Goal: Task Accomplishment & Management: Manage account settings

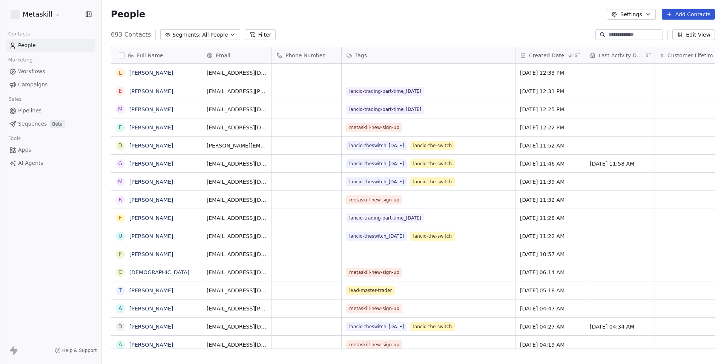
scroll to position [320, 622]
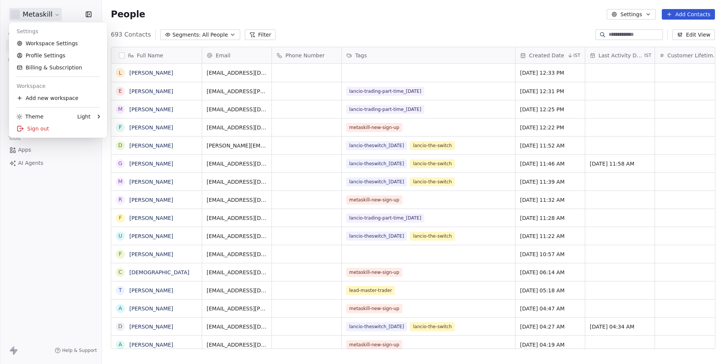
click at [32, 11] on html "Metaskill Contacts People Marketing Workflows Campaigns Sales Pipelines Sequenc…" at bounding box center [362, 182] width 724 height 364
click at [57, 46] on link "Workspace Settings" at bounding box center [58, 43] width 92 height 12
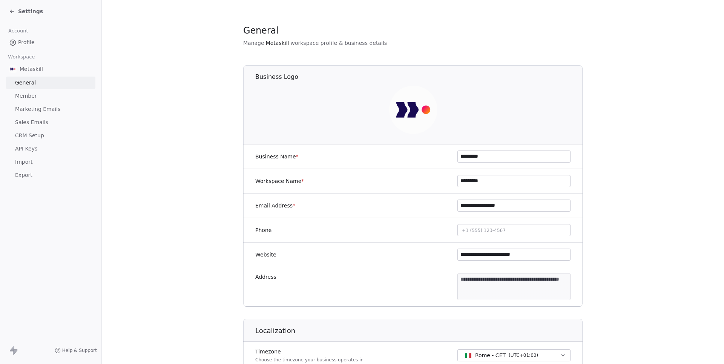
click at [13, 12] on icon at bounding box center [12, 11] width 6 height 6
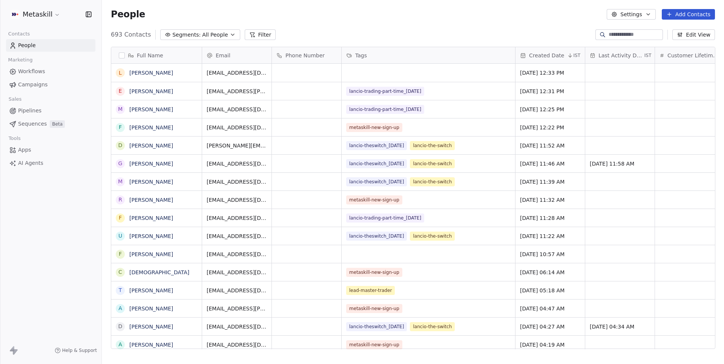
scroll to position [320, 622]
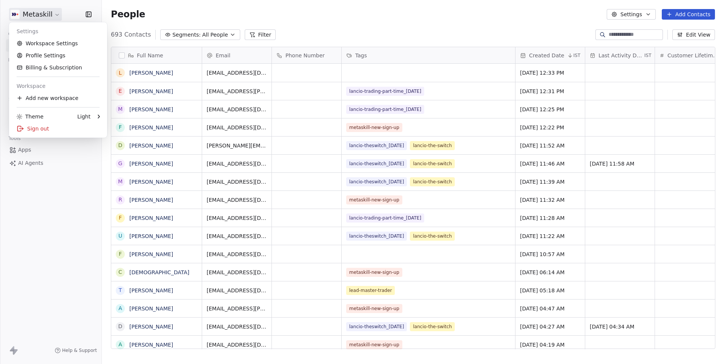
click at [41, 14] on html "Metaskill Contacts People Marketing Workflows Campaigns Sales Pipelines Sequenc…" at bounding box center [362, 182] width 724 height 364
click at [55, 61] on link "Profile Settings" at bounding box center [58, 55] width 92 height 12
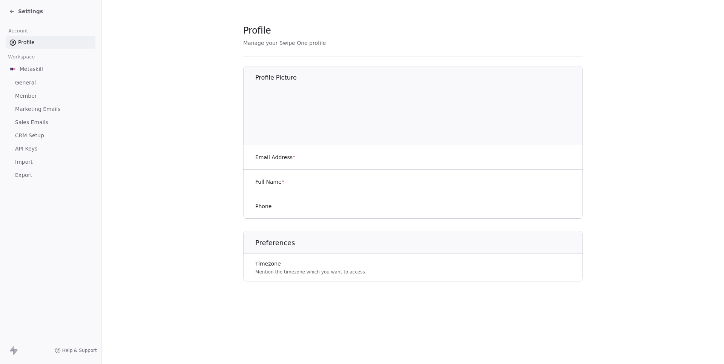
click at [40, 111] on span "Marketing Emails" at bounding box center [37, 109] width 45 height 8
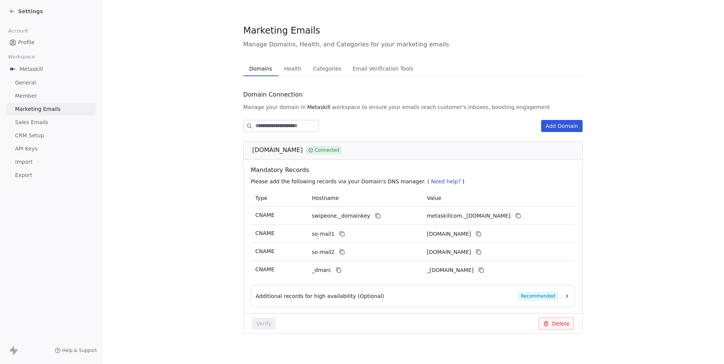
click at [294, 66] on span "Health" at bounding box center [292, 68] width 23 height 11
